Goal: Task Accomplishment & Management: Manage account settings

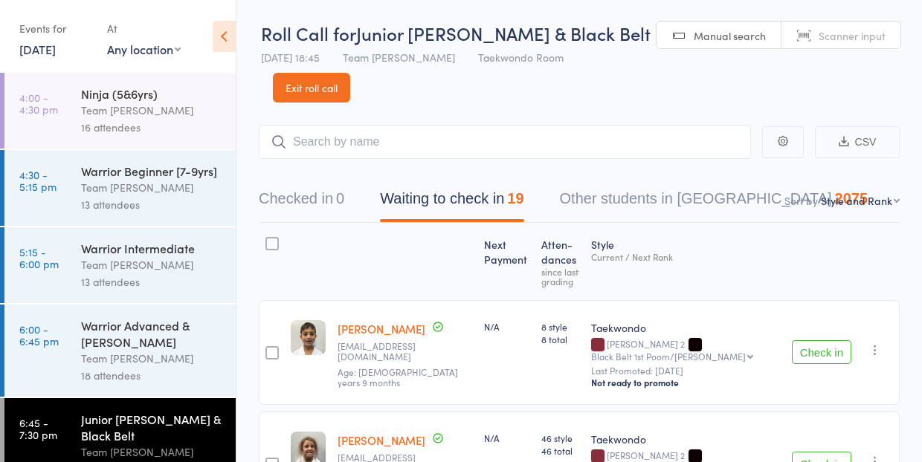
select select "10"
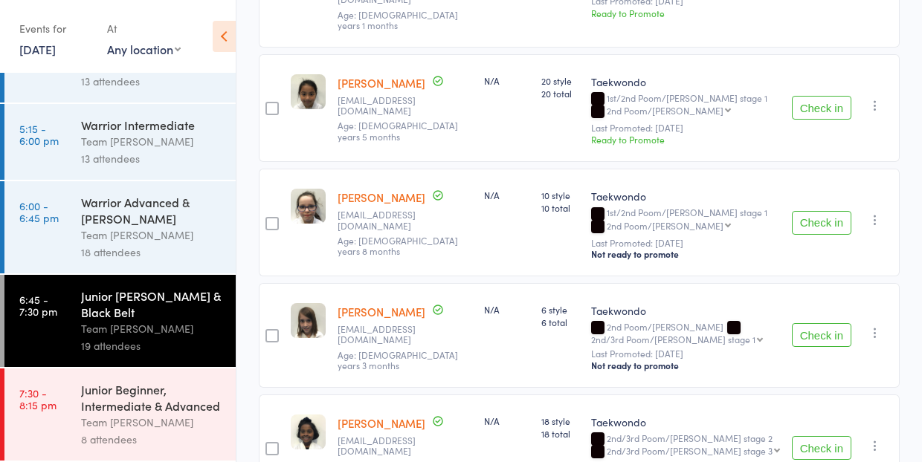
scroll to position [123, 0]
click at [125, 414] on div "Team [PERSON_NAME]" at bounding box center [152, 422] width 142 height 17
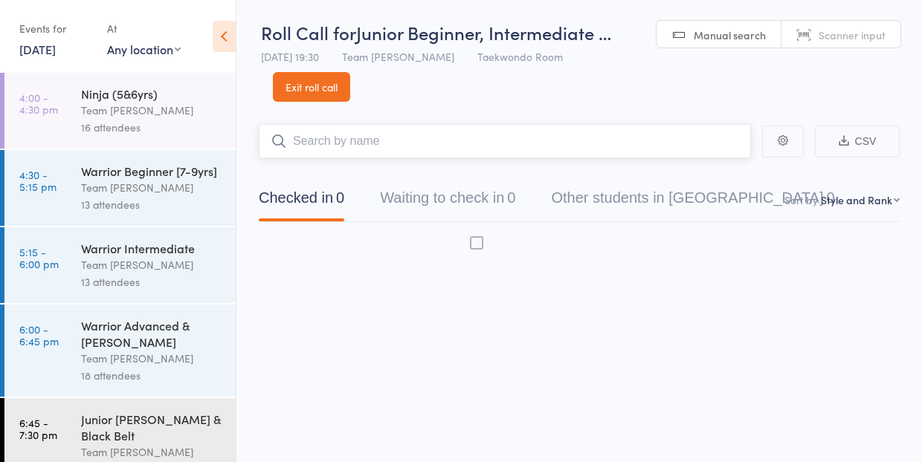
scroll to position [1, 0]
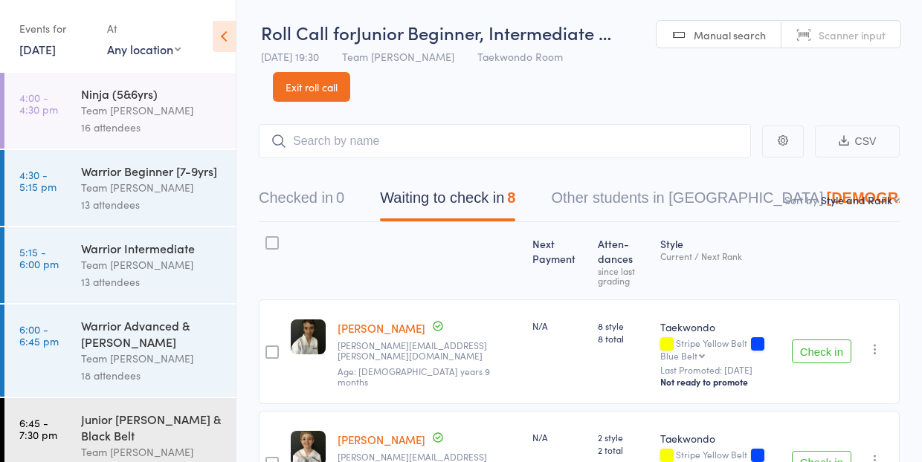
click at [874, 342] on icon "button" at bounding box center [875, 349] width 15 height 15
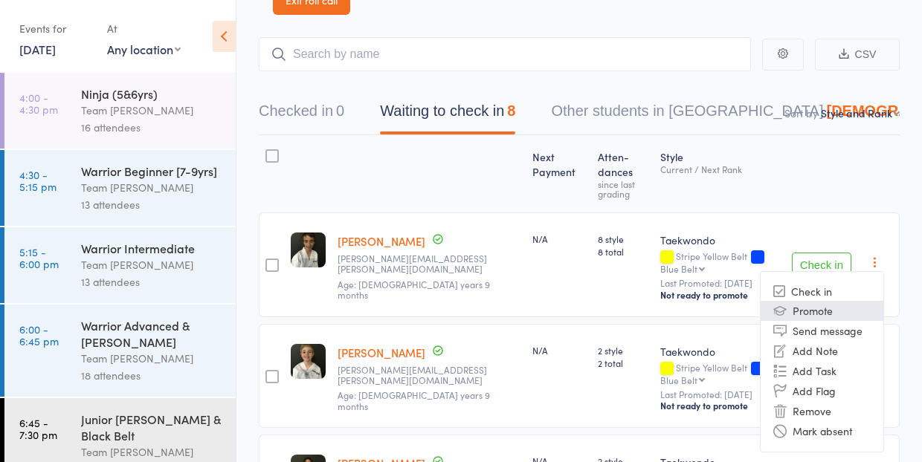
scroll to position [103, 0]
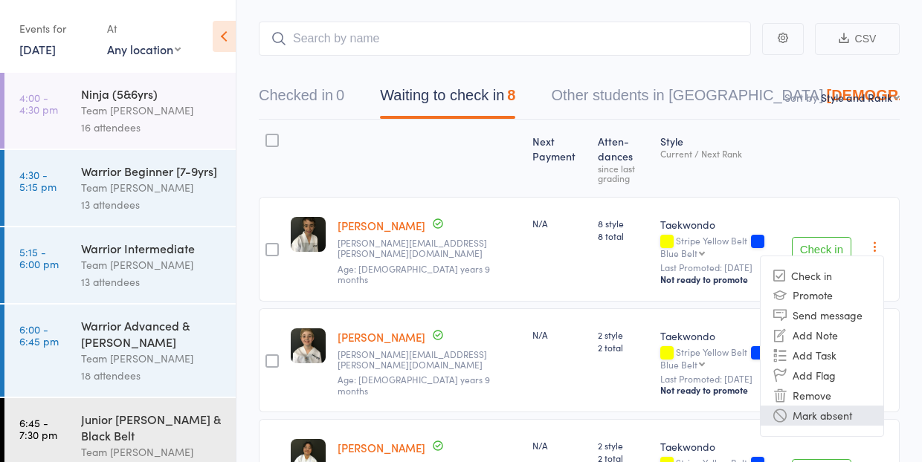
click at [840, 406] on li "Mark absent" at bounding box center [822, 416] width 123 height 20
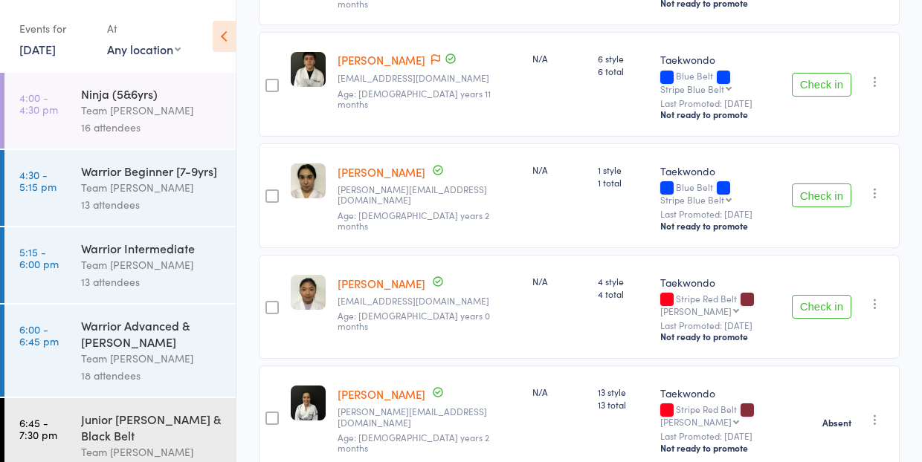
scroll to position [729, 0]
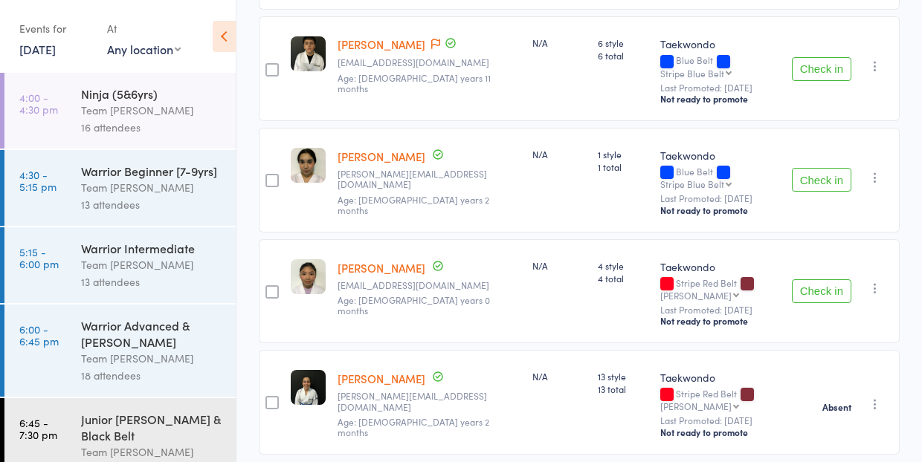
click at [139, 106] on div "Team [PERSON_NAME]" at bounding box center [152, 110] width 142 height 17
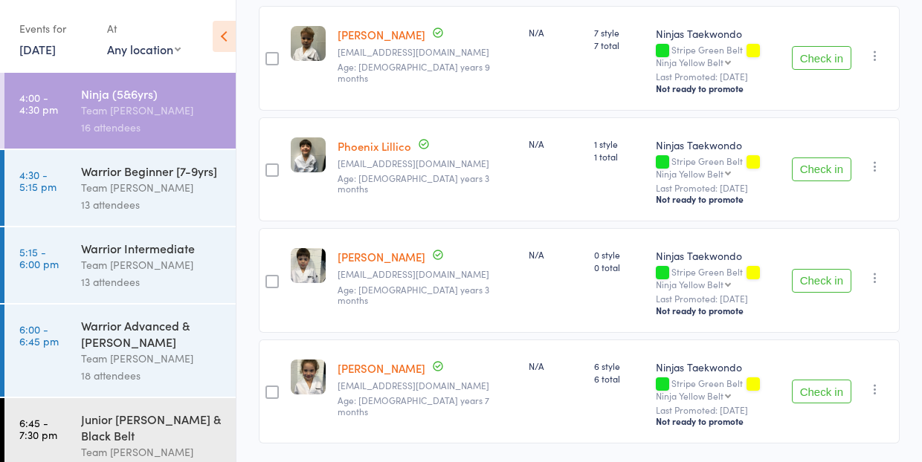
scroll to position [1627, 0]
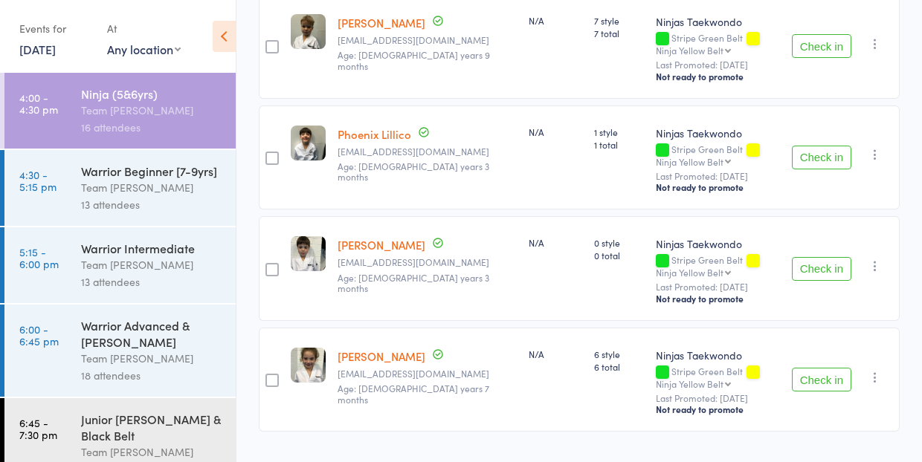
click at [122, 185] on div "Team [PERSON_NAME]" at bounding box center [152, 187] width 142 height 17
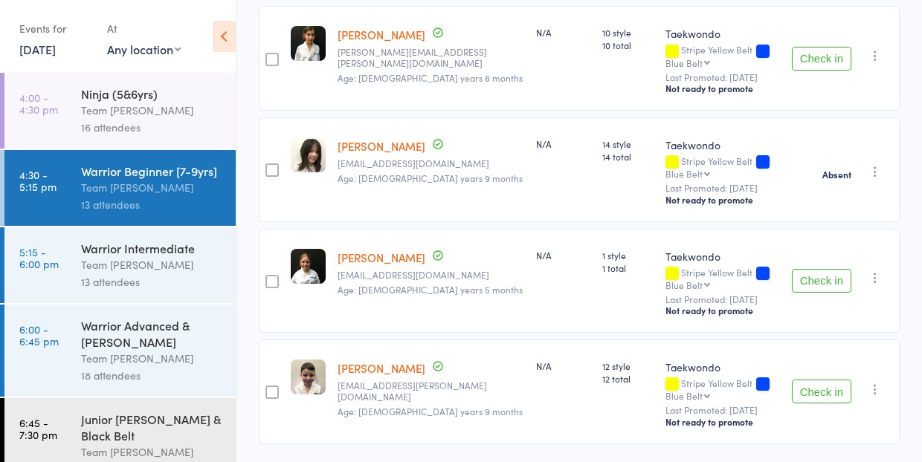
scroll to position [1261, 0]
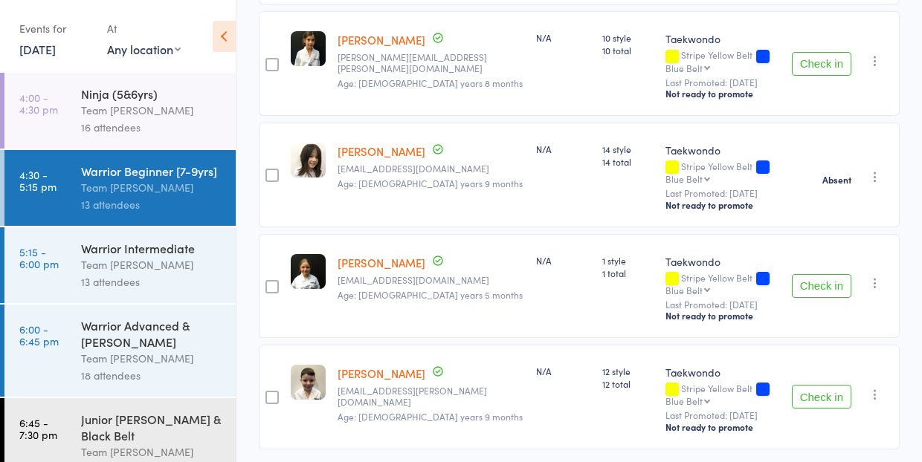
click at [157, 252] on div "Warrior Intermediate" at bounding box center [152, 248] width 142 height 16
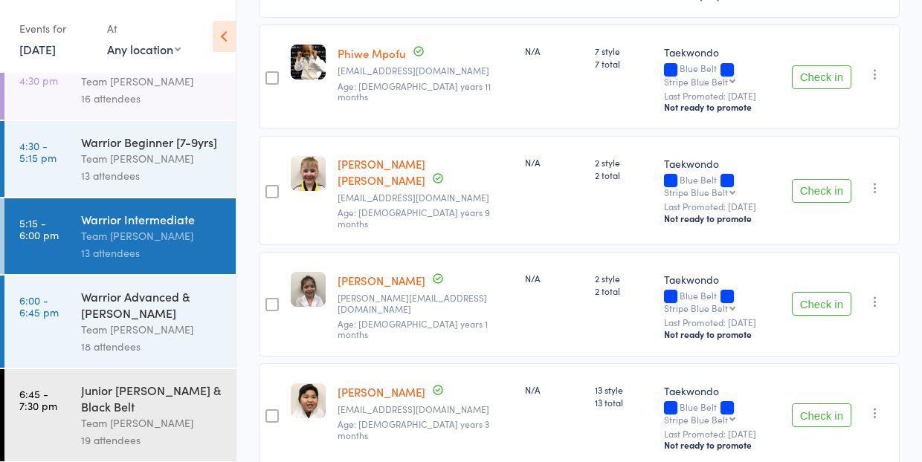
scroll to position [689, 0]
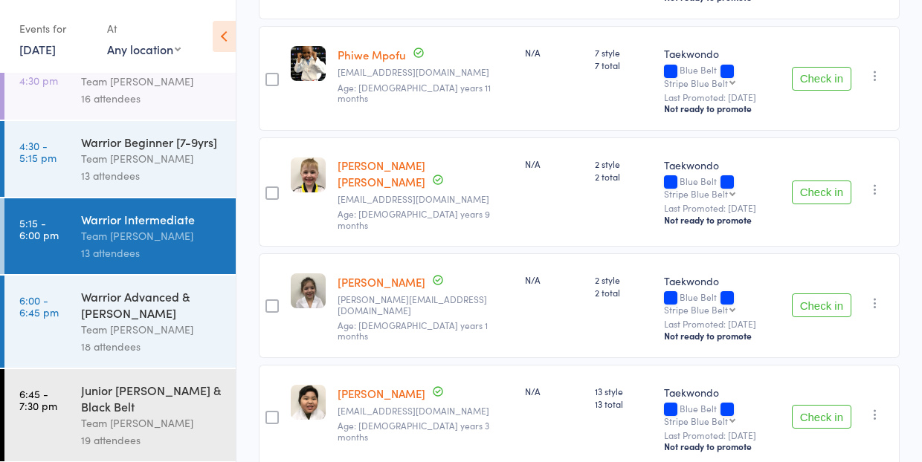
click at [875, 296] on icon "button" at bounding box center [875, 303] width 15 height 15
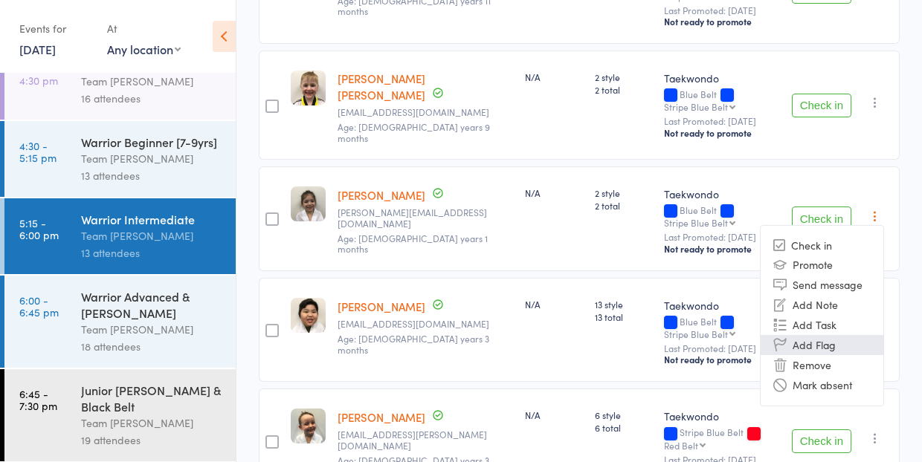
scroll to position [810, 0]
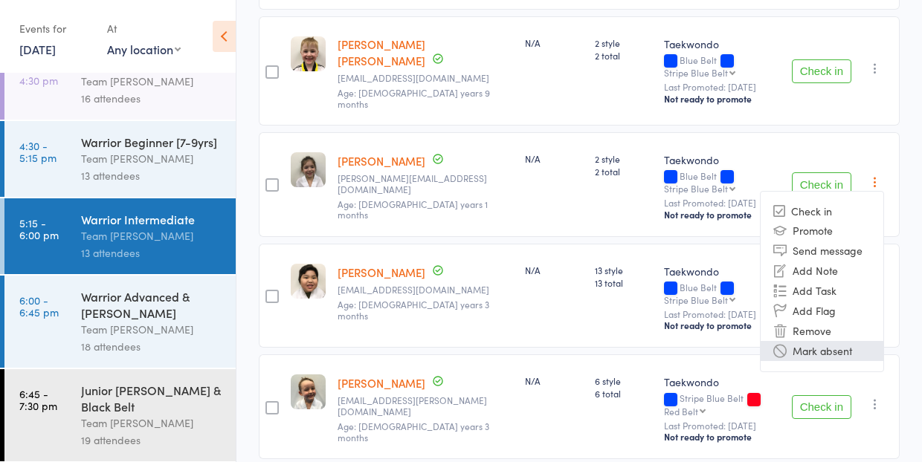
click at [845, 341] on li "Mark absent" at bounding box center [822, 351] width 123 height 20
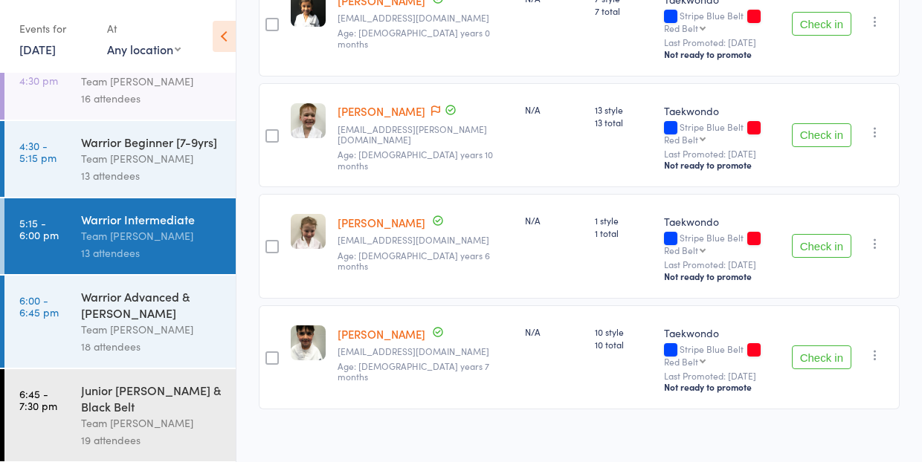
scroll to position [1304, 0]
click at [116, 310] on div "Warrior Advanced & [PERSON_NAME]" at bounding box center [152, 304] width 142 height 33
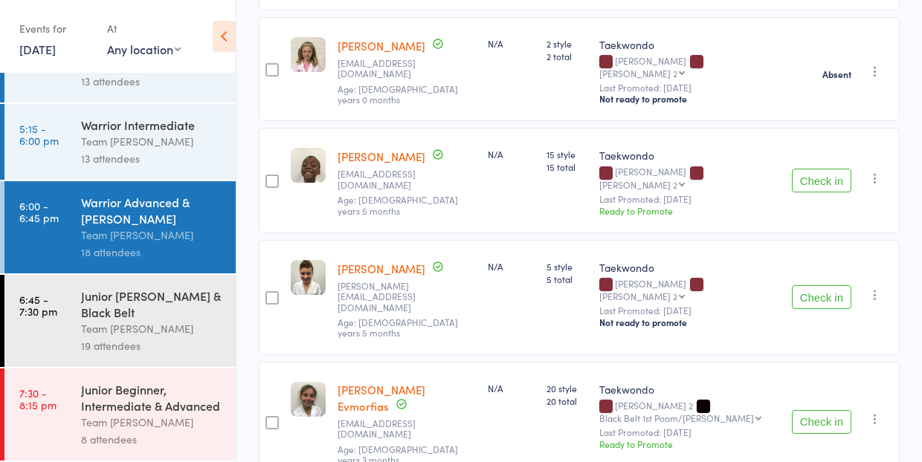
scroll to position [123, 0]
click at [120, 313] on div "Junior [PERSON_NAME] & Black Belt" at bounding box center [152, 304] width 142 height 33
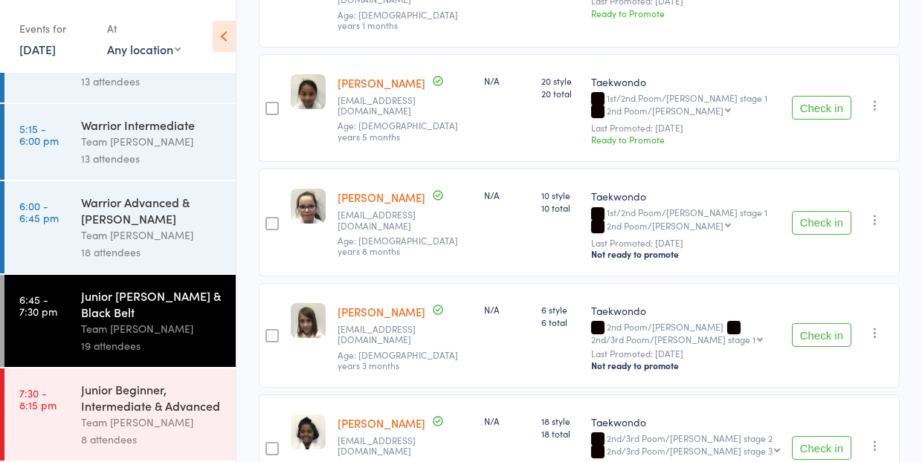
scroll to position [123, 0]
click at [147, 410] on div "Junior Beginner, Intermediate & Advanced" at bounding box center [152, 397] width 142 height 33
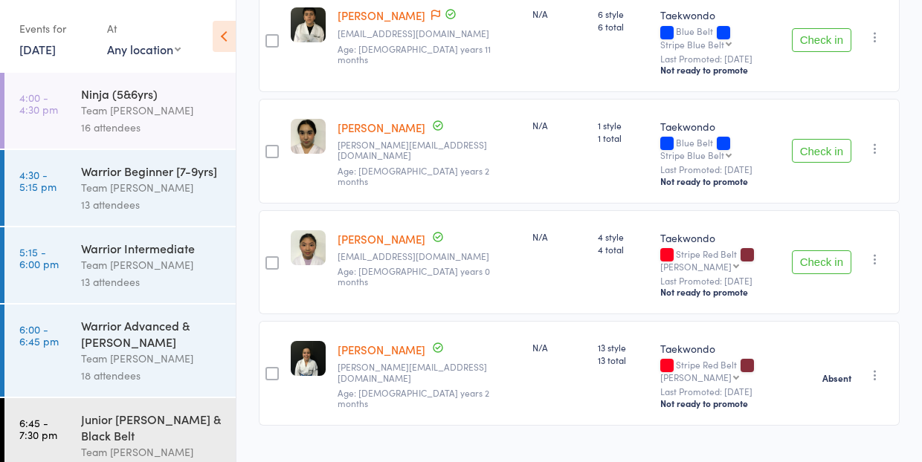
scroll to position [757, 0]
click at [103, 92] on div "Ninja (5&6yrs)" at bounding box center [152, 93] width 142 height 16
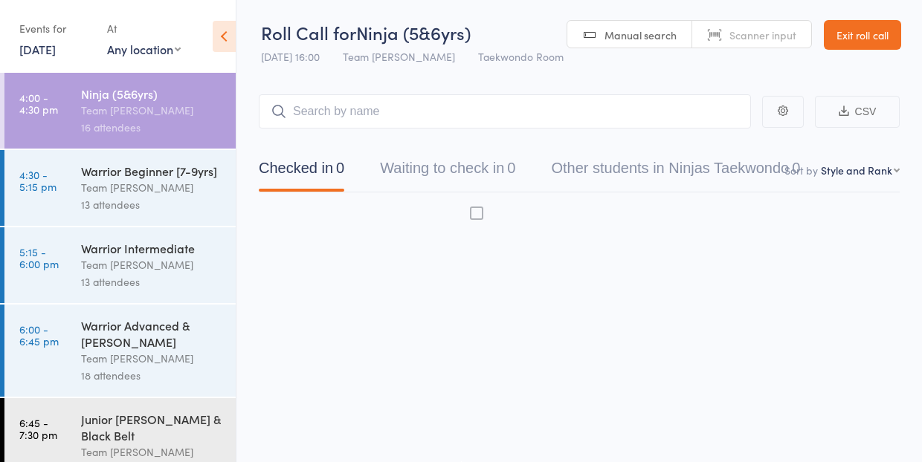
scroll to position [1, 0]
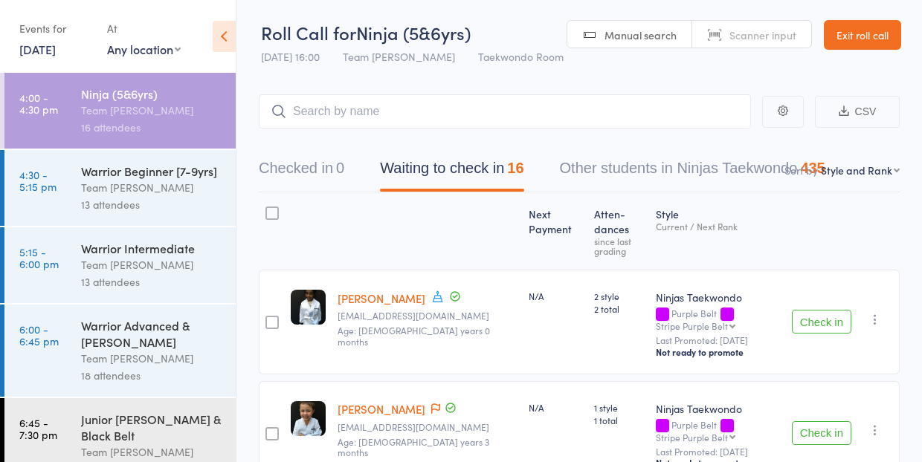
click at [848, 27] on link "Exit roll call" at bounding box center [862, 35] width 77 height 30
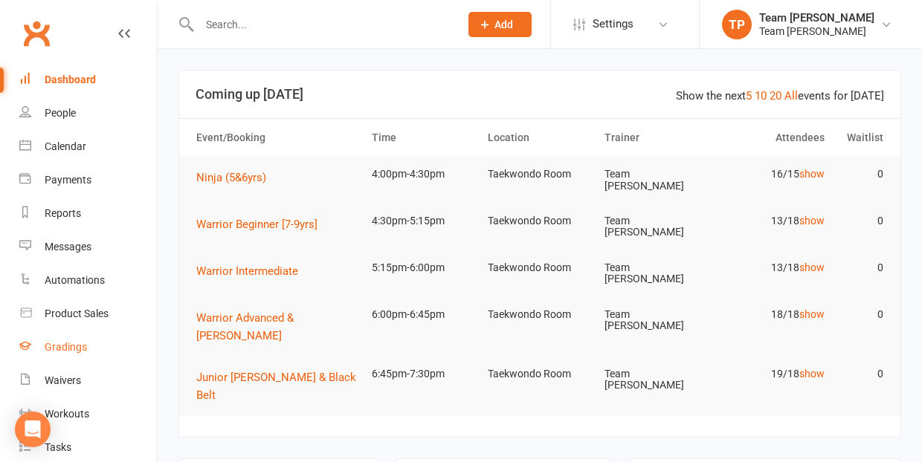
click at [71, 344] on div "Gradings" at bounding box center [66, 347] width 42 height 12
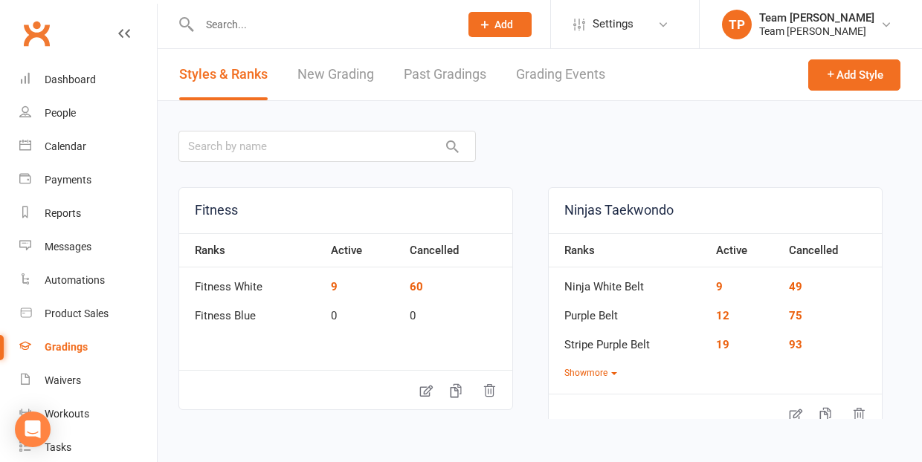
click at [567, 77] on link "Grading Events" at bounding box center [560, 74] width 89 height 51
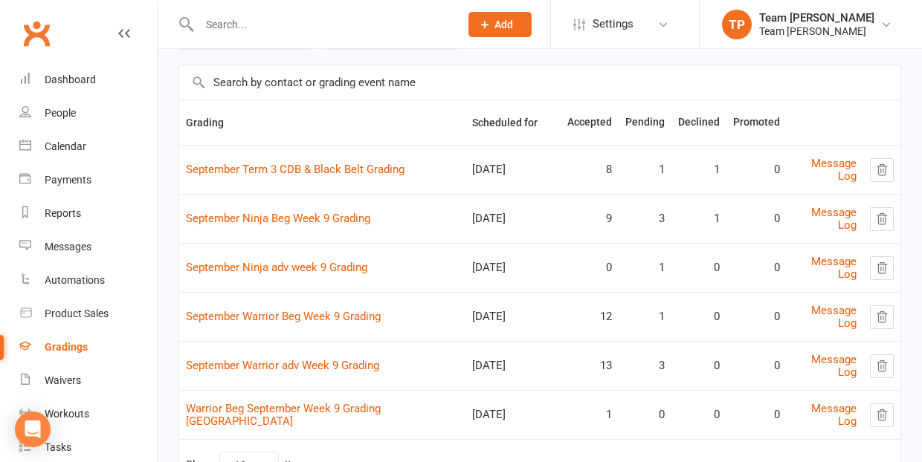
scroll to position [87, 0]
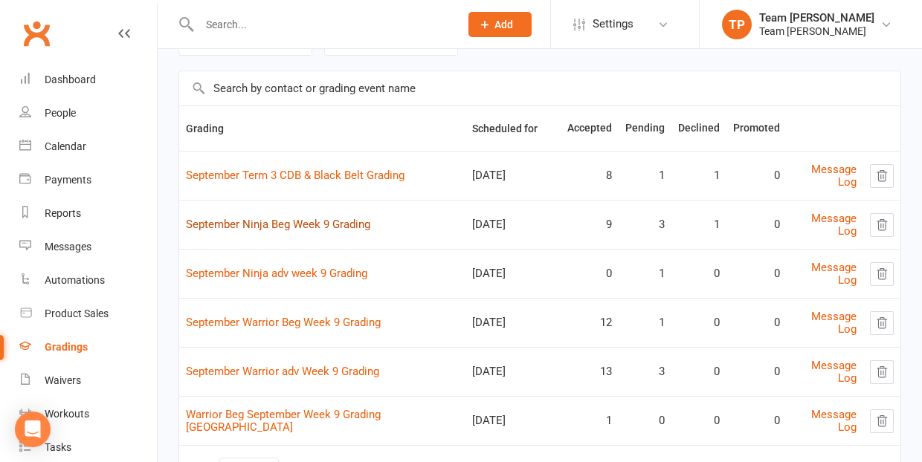
click at [331, 222] on link "September Ninja Beg Week 9 Grading" at bounding box center [278, 224] width 184 height 13
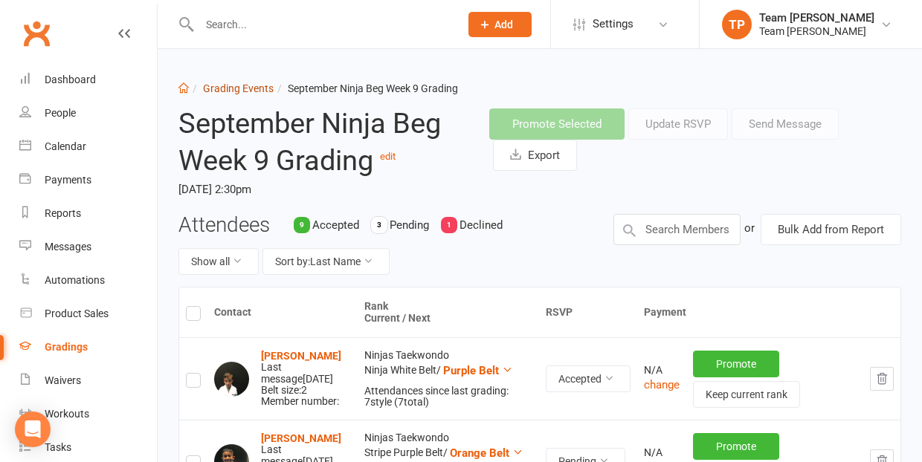
click at [225, 91] on link "Grading Events" at bounding box center [238, 89] width 71 height 12
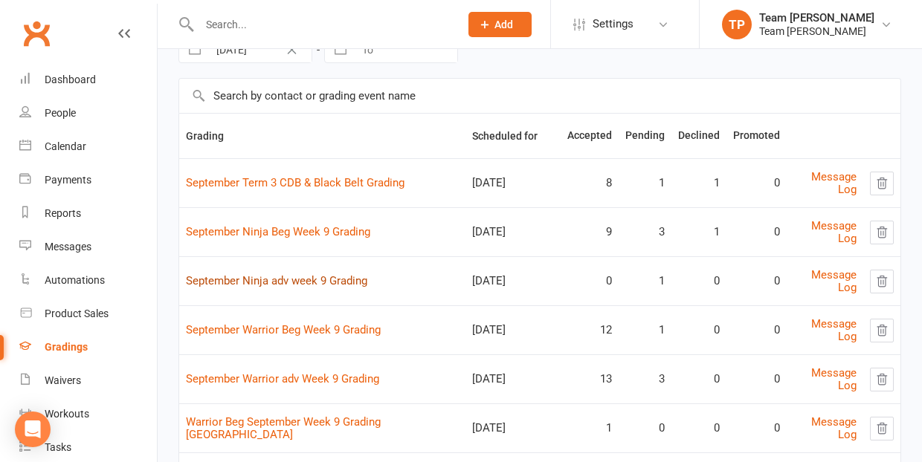
scroll to position [91, 0]
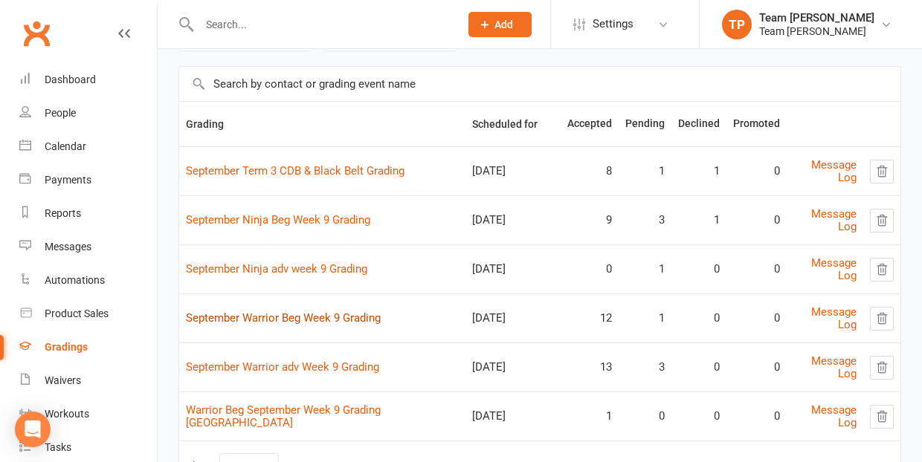
click at [277, 318] on link "September Warrior Beg Week 9 Grading" at bounding box center [283, 318] width 195 height 13
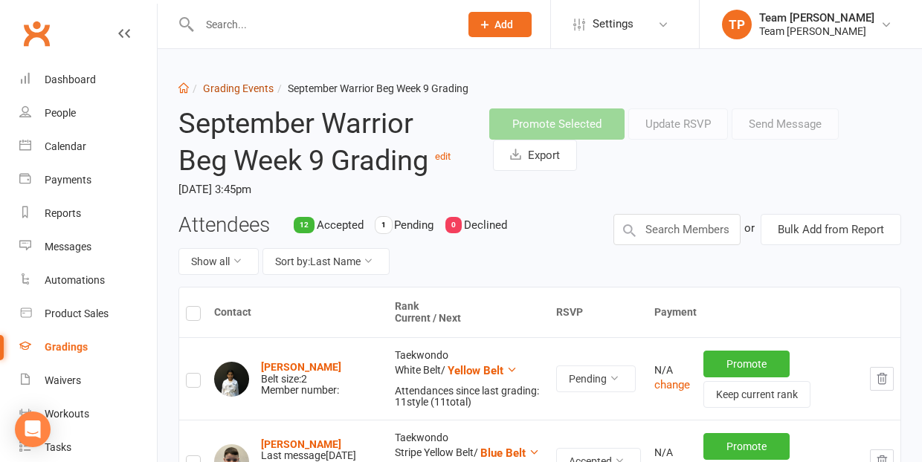
click at [227, 83] on link "Grading Events" at bounding box center [238, 89] width 71 height 12
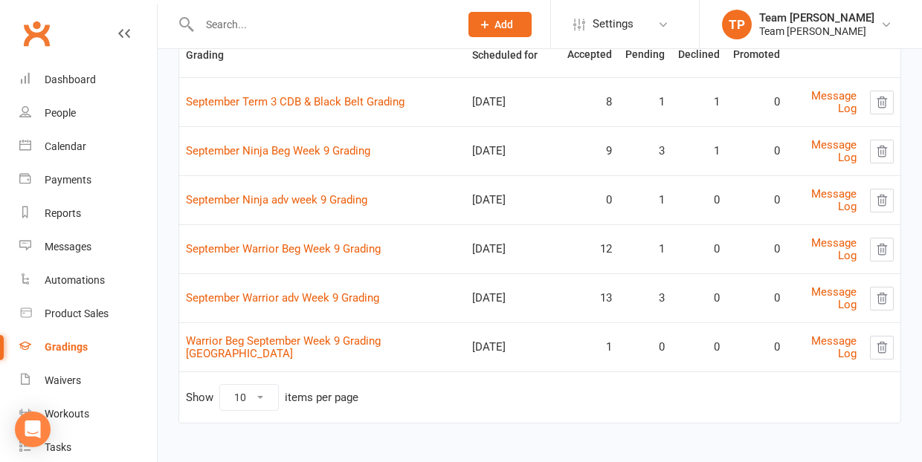
scroll to position [160, 0]
click at [267, 296] on link "September Warrior adv Week 9 Grading" at bounding box center [282, 298] width 193 height 13
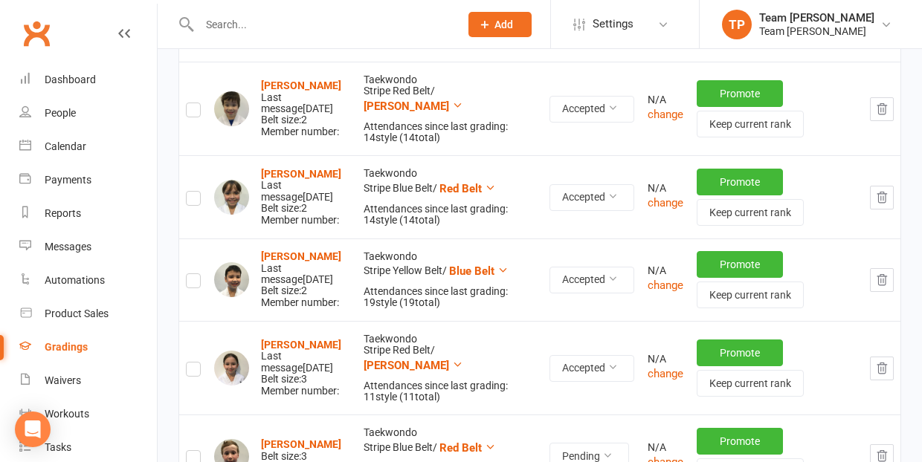
scroll to position [699, 0]
